Goal: Find specific page/section: Find specific page/section

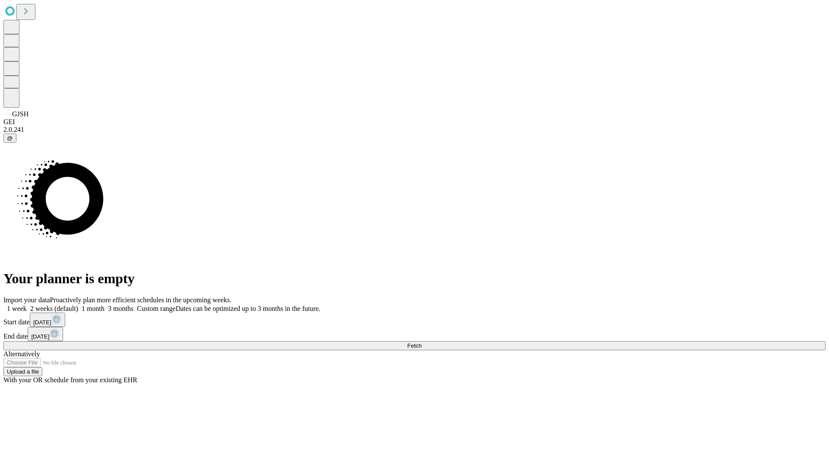
click at [422, 342] on span "Fetch" at bounding box center [414, 345] width 14 height 6
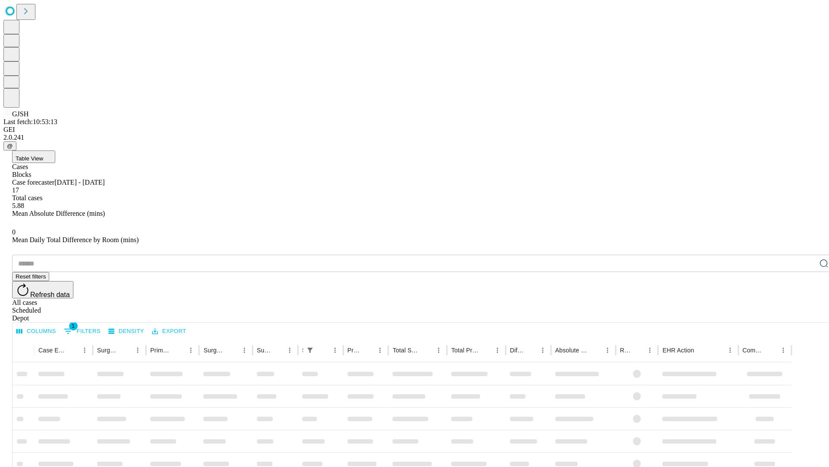
click at [807, 314] on div "Depot" at bounding box center [423, 318] width 823 height 8
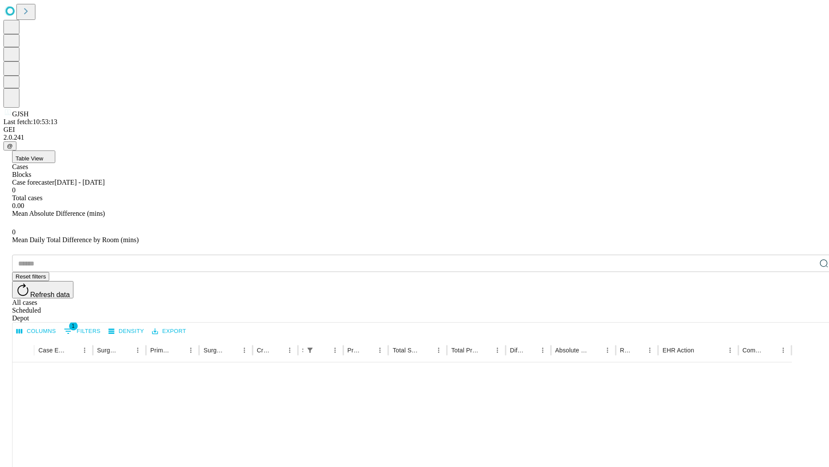
click at [737, 299] on div "All cases" at bounding box center [423, 303] width 823 height 8
